Goal: Task Accomplishment & Management: Manage account settings

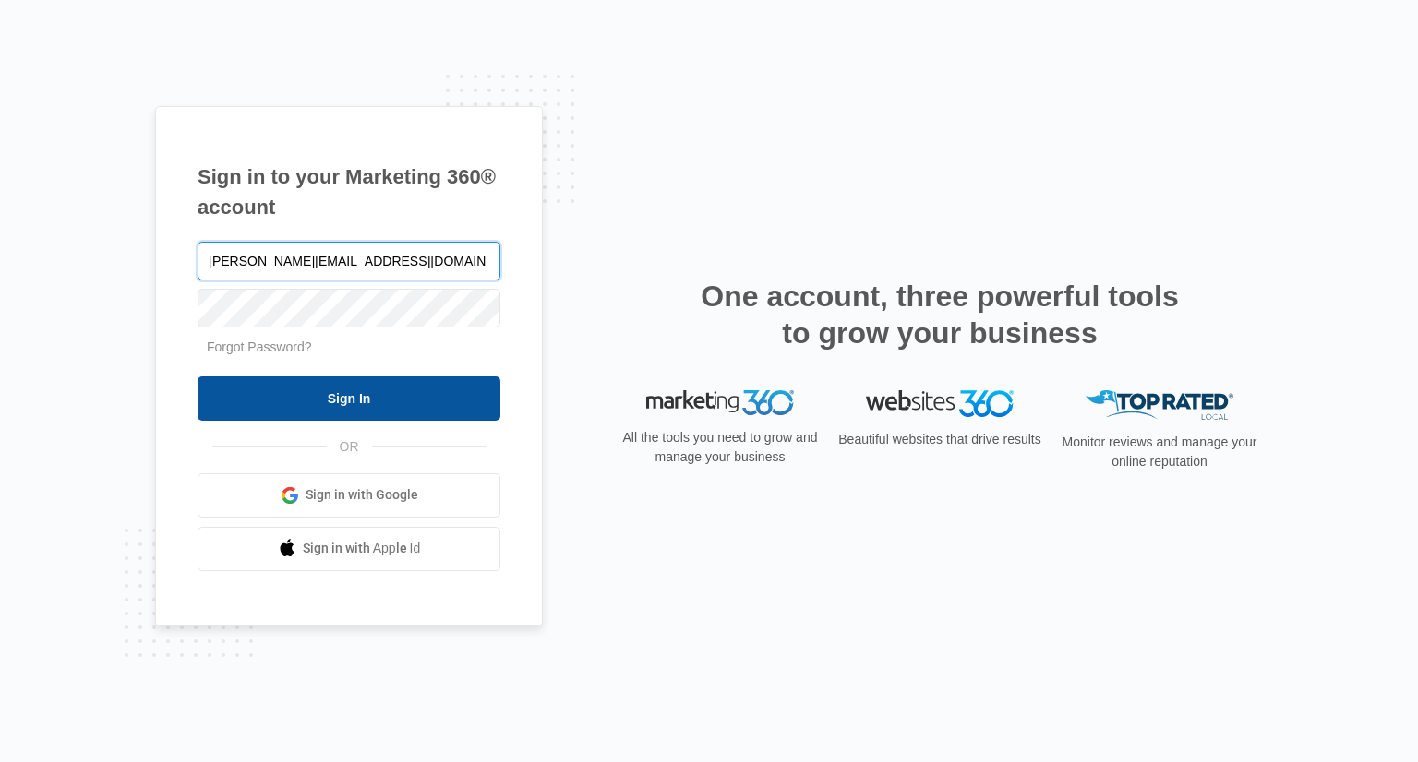
type input "[PERSON_NAME][EMAIL_ADDRESS][DOMAIN_NAME]"
click at [301, 402] on input "Sign In" at bounding box center [348, 399] width 303 height 44
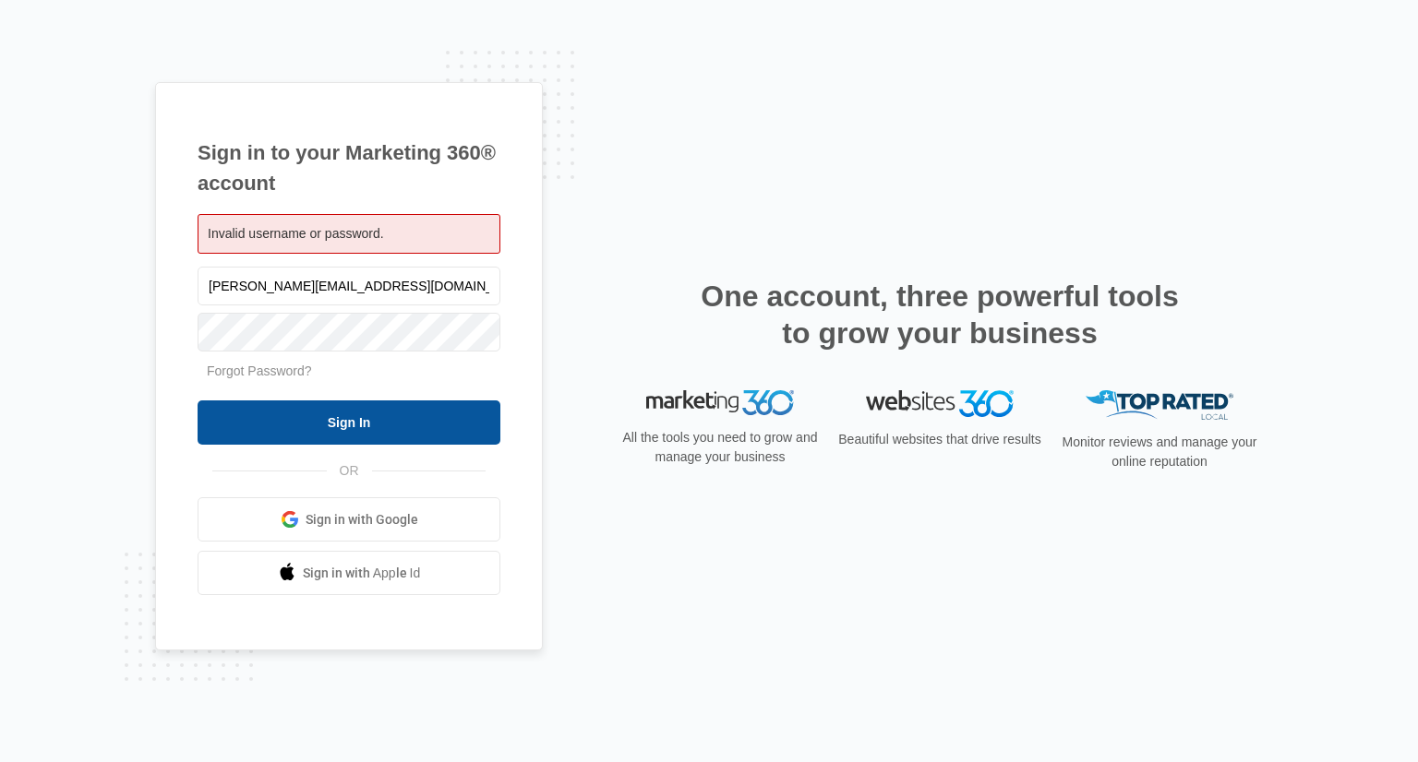
click at [355, 414] on input "Sign In" at bounding box center [348, 423] width 303 height 44
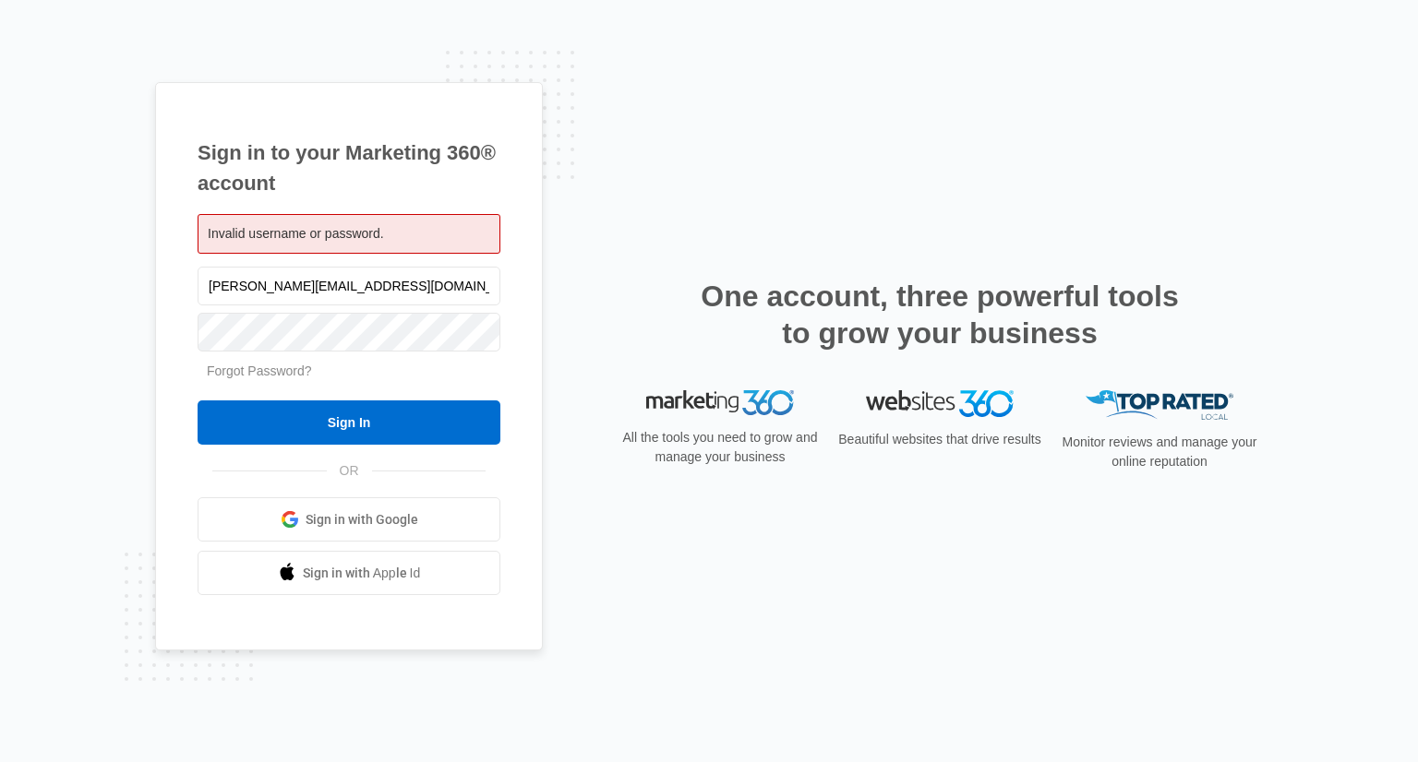
click at [286, 368] on link "Forgot Password?" at bounding box center [259, 371] width 105 height 15
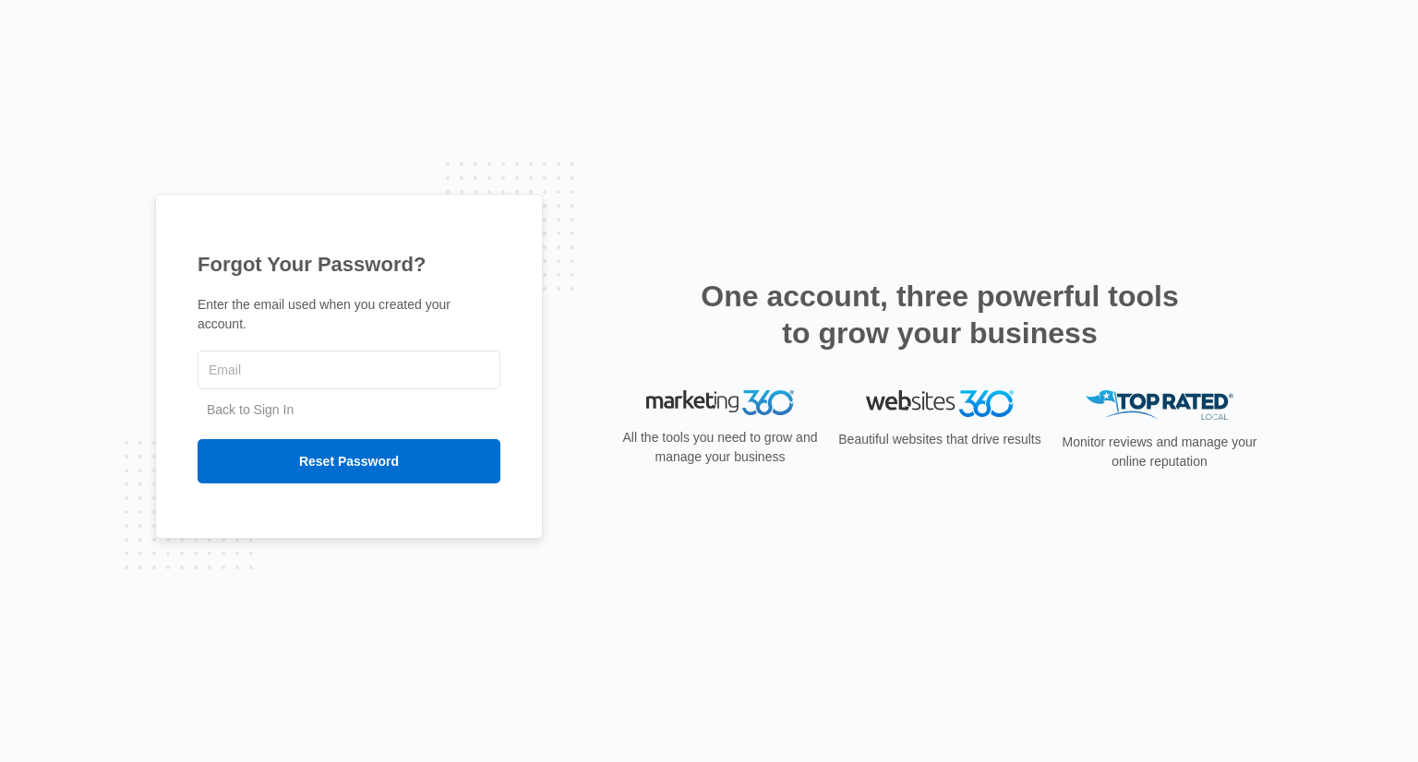
click at [286, 368] on input "text" at bounding box center [348, 370] width 303 height 39
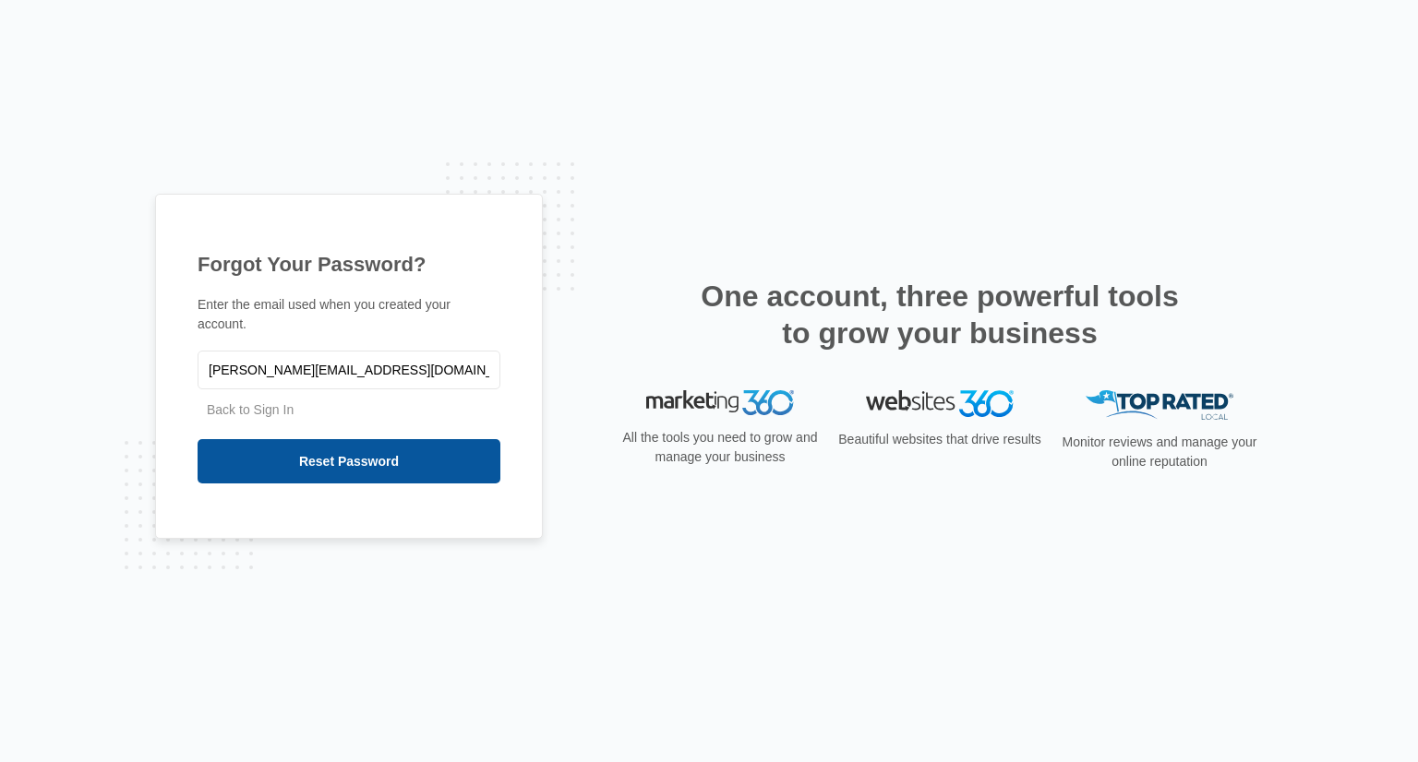
type input "marilyn@knkb.love"
click at [342, 444] on input "Reset Password" at bounding box center [348, 461] width 303 height 44
